Goal: Transaction & Acquisition: Download file/media

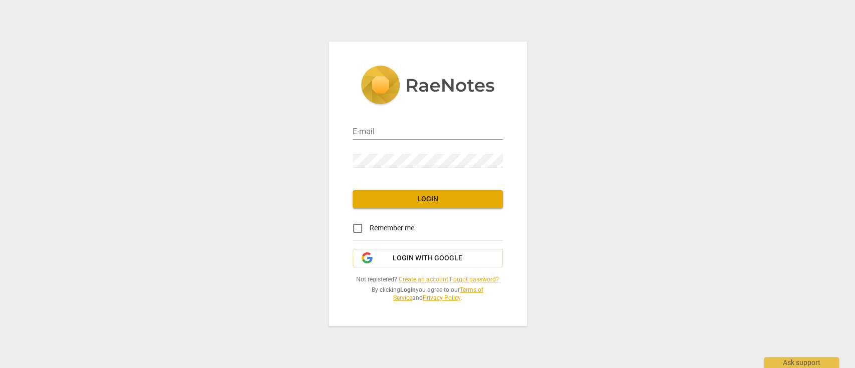
type input "[EMAIL_ADDRESS][DOMAIN_NAME]"
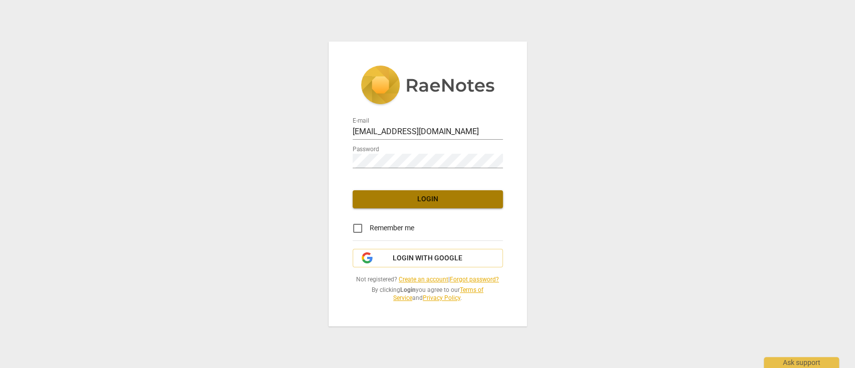
click at [463, 198] on span "Login" at bounding box center [428, 199] width 134 height 10
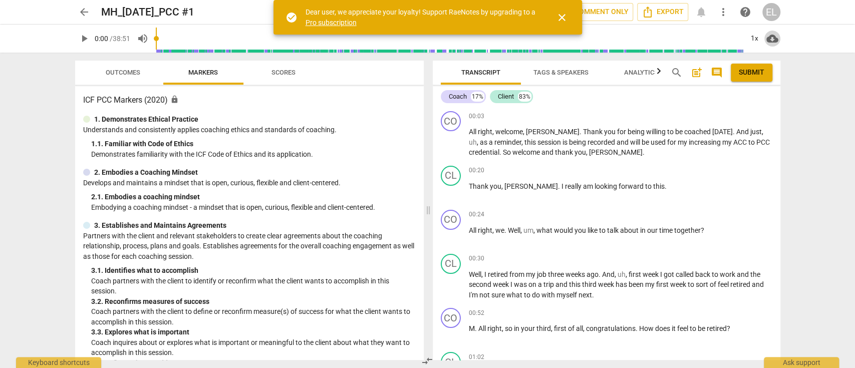
click at [773, 41] on span "cloud_download" at bounding box center [772, 39] width 12 height 12
click at [789, 36] on li "Download audio" at bounding box center [801, 39] width 74 height 24
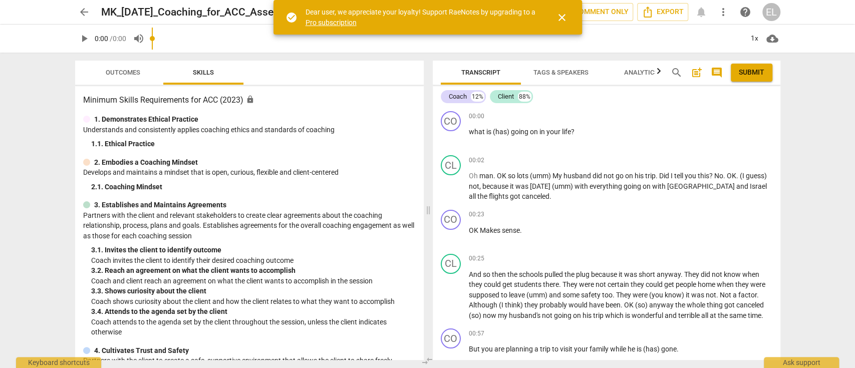
click at [769, 37] on span "cloud_download" at bounding box center [772, 39] width 12 height 12
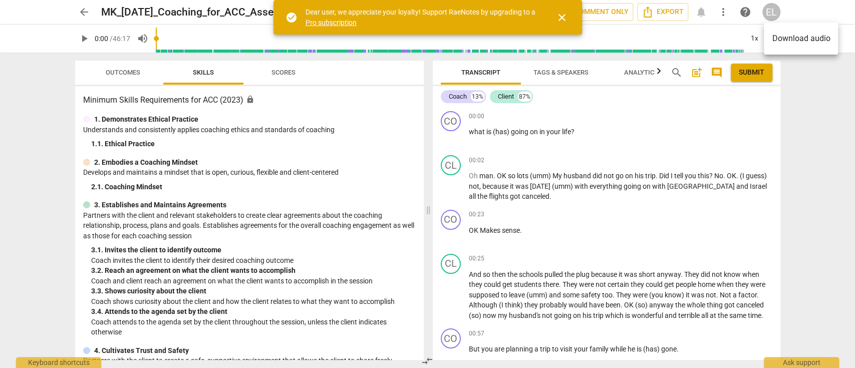
click at [797, 37] on li "Download audio" at bounding box center [801, 39] width 74 height 24
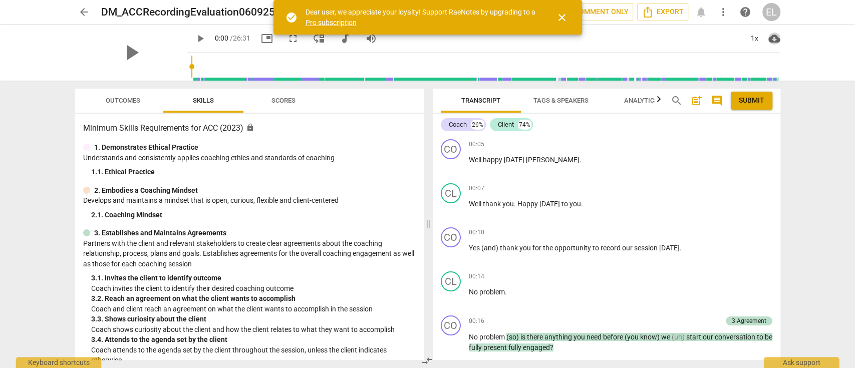
click at [773, 38] on span "cloud_download" at bounding box center [774, 39] width 12 height 12
click at [799, 62] on li "Download video" at bounding box center [805, 63] width 74 height 24
click at [775, 38] on span "cloud_download" at bounding box center [774, 39] width 12 height 12
click at [797, 42] on li "Download audio" at bounding box center [805, 39] width 74 height 24
